Goal: Information Seeking & Learning: Compare options

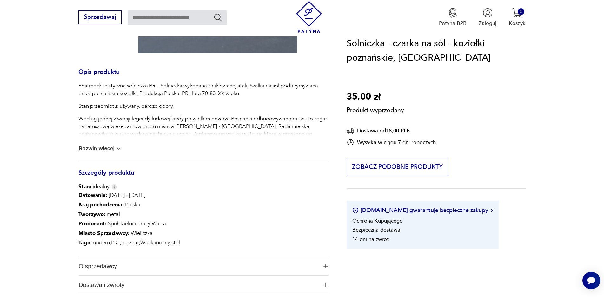
scroll to position [222, 0]
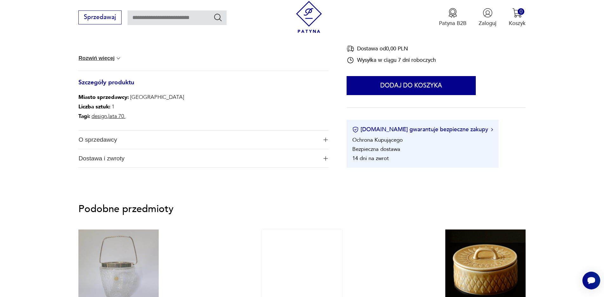
scroll to position [254, 0]
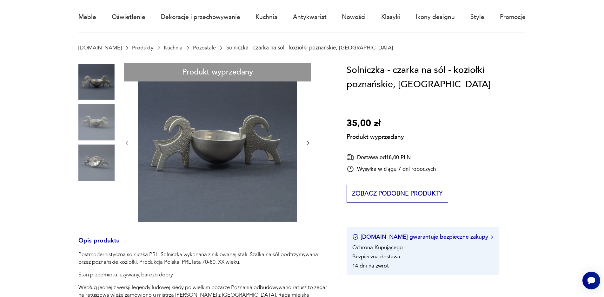
scroll to position [63, 0]
